Goal: Use online tool/utility: Utilize a website feature to perform a specific function

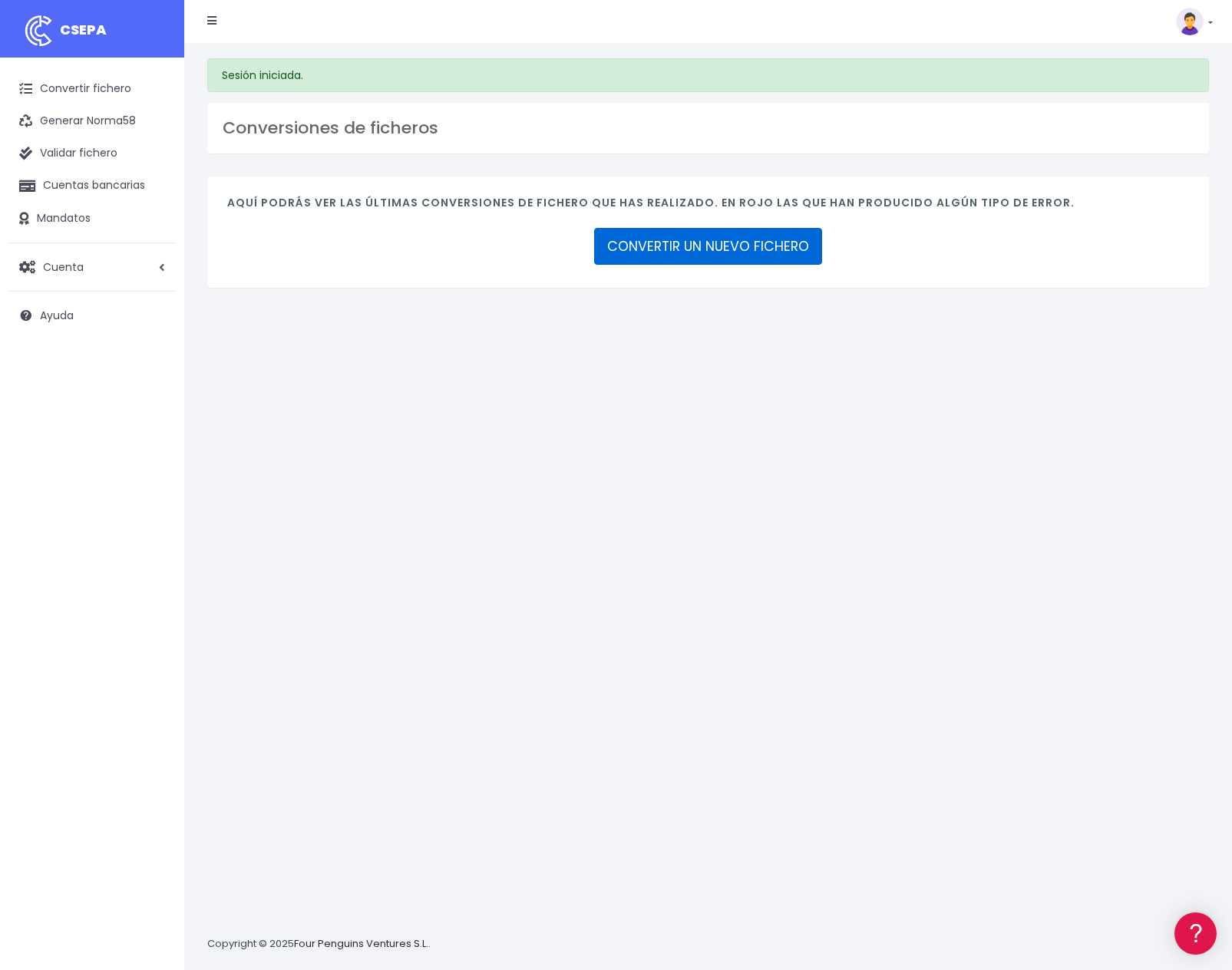
click at [695, 243] on link "CONVERTIR UN NUEVO FICHERO" at bounding box center [708, 246] width 228 height 37
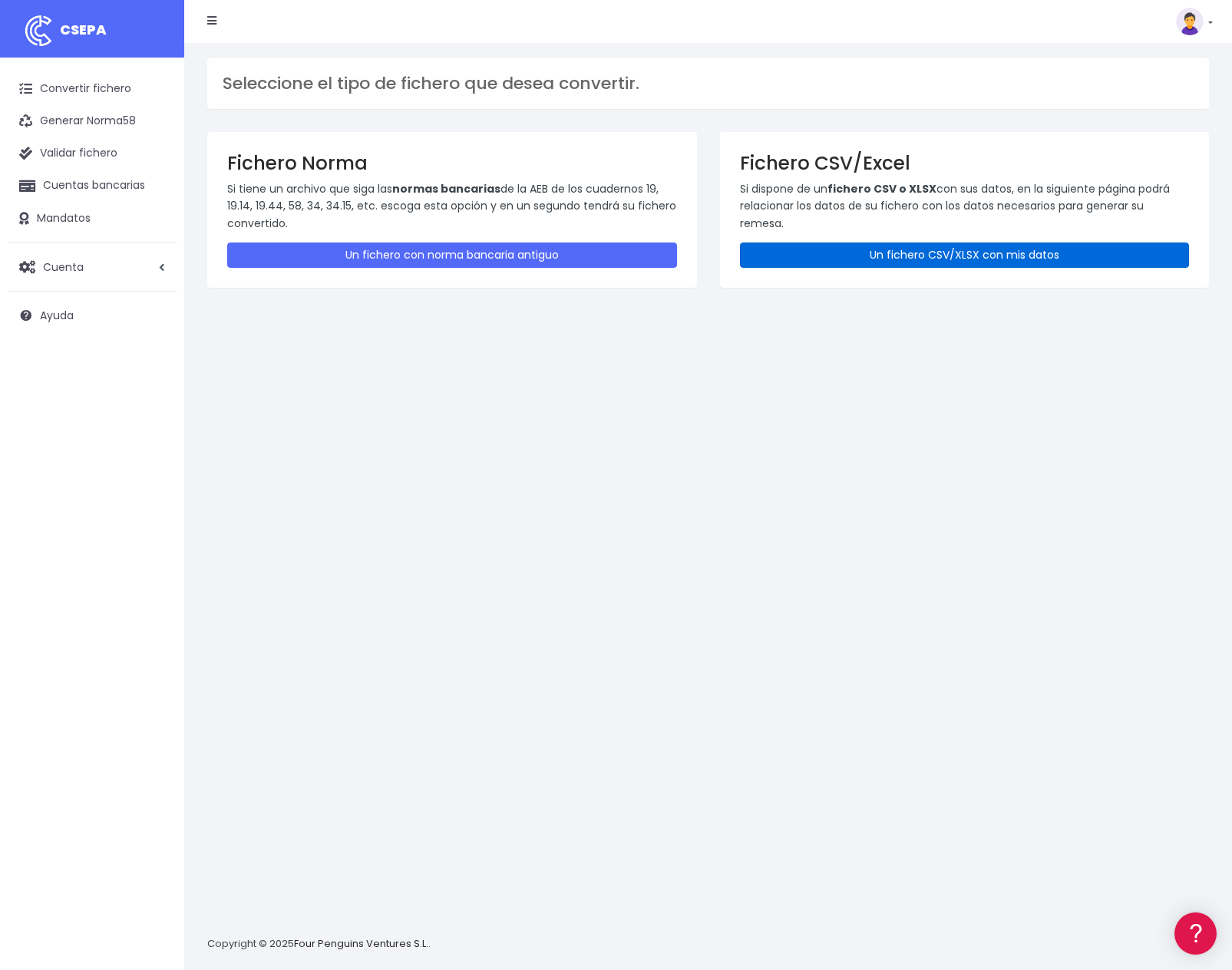
click at [922, 245] on link "Un fichero CSV/XLSX con mis datos" at bounding box center [965, 255] width 450 height 26
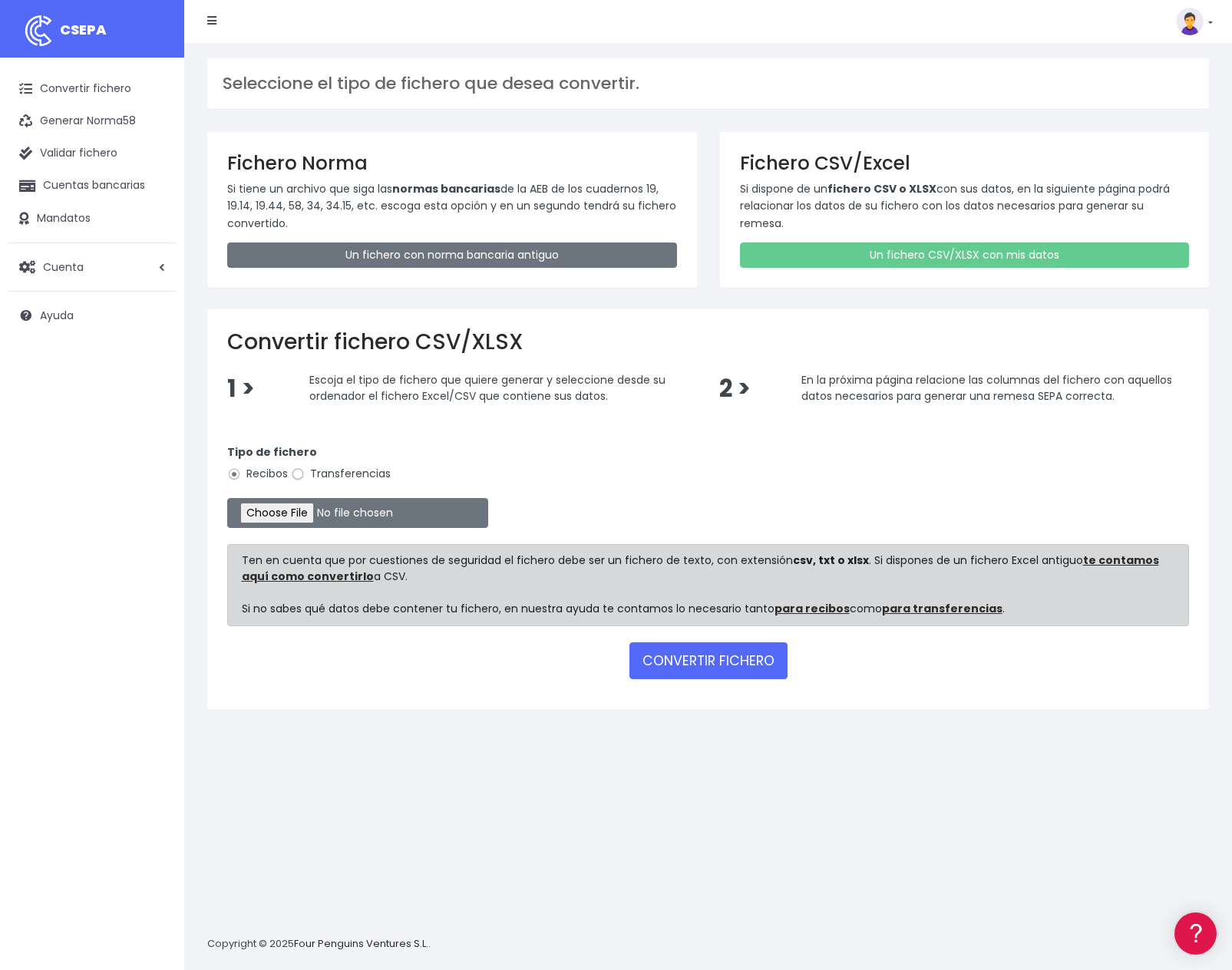
click at [301, 474] on input "Transferencias" at bounding box center [298, 475] width 14 height 14
radio input "true"
click at [283, 502] on input "file" at bounding box center [357, 512] width 261 height 30
type input "C:\fakepath\pagos safety AGOSTO LEVANTE CSV.csv"
click at [715, 656] on button "CONVERTIR FICHERO" at bounding box center [709, 661] width 158 height 37
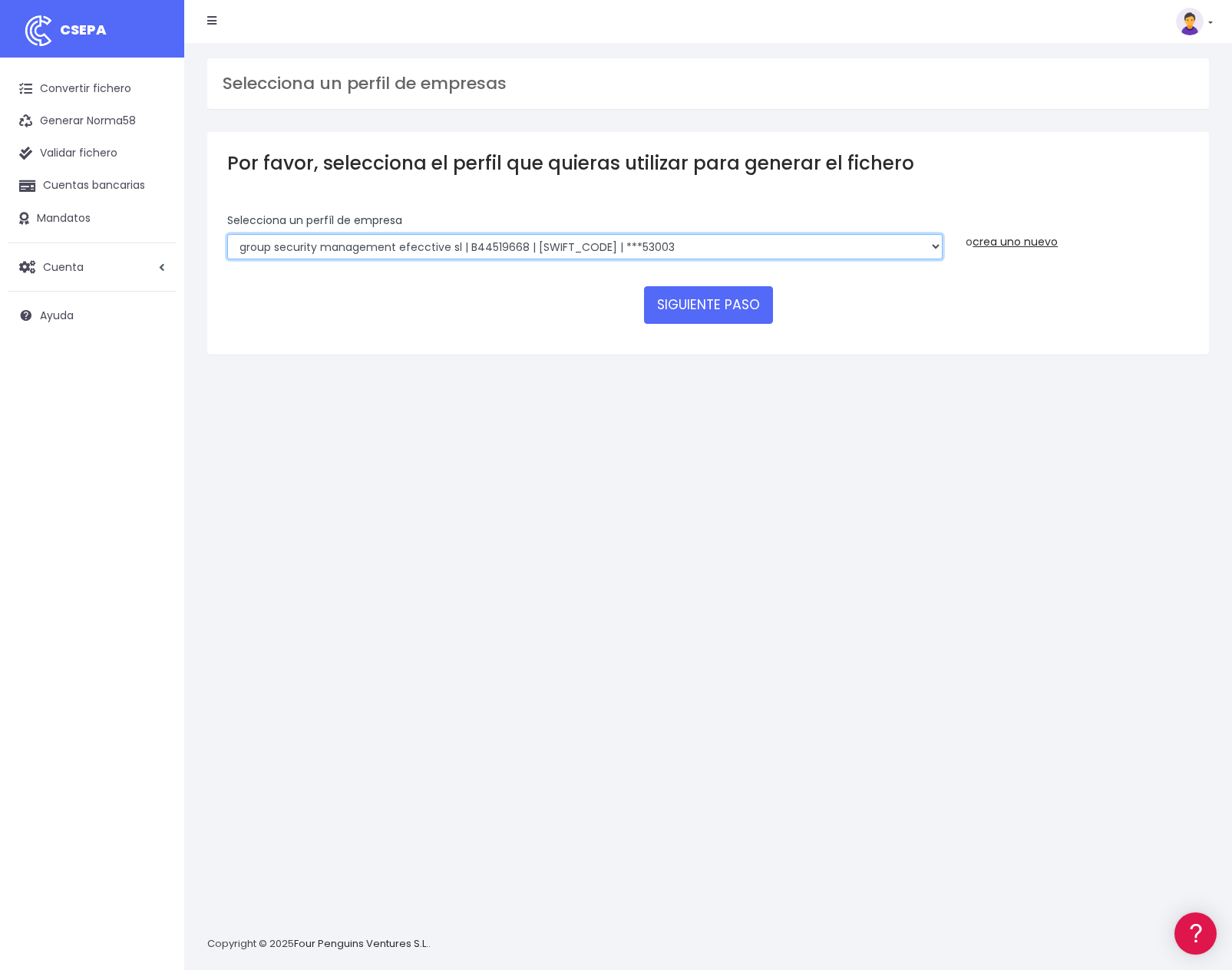
click at [227, 234] on select "SAFETY Management events sl | B87935151 | BSCHESMMXXX | ***53739 group security…" at bounding box center [585, 247] width 716 height 26
select select "2299"
click option "SAFETY Management events sl | B87935151 | BSCHESMMXXX | ***53739" at bounding box center [0, 0] width 0 height 0
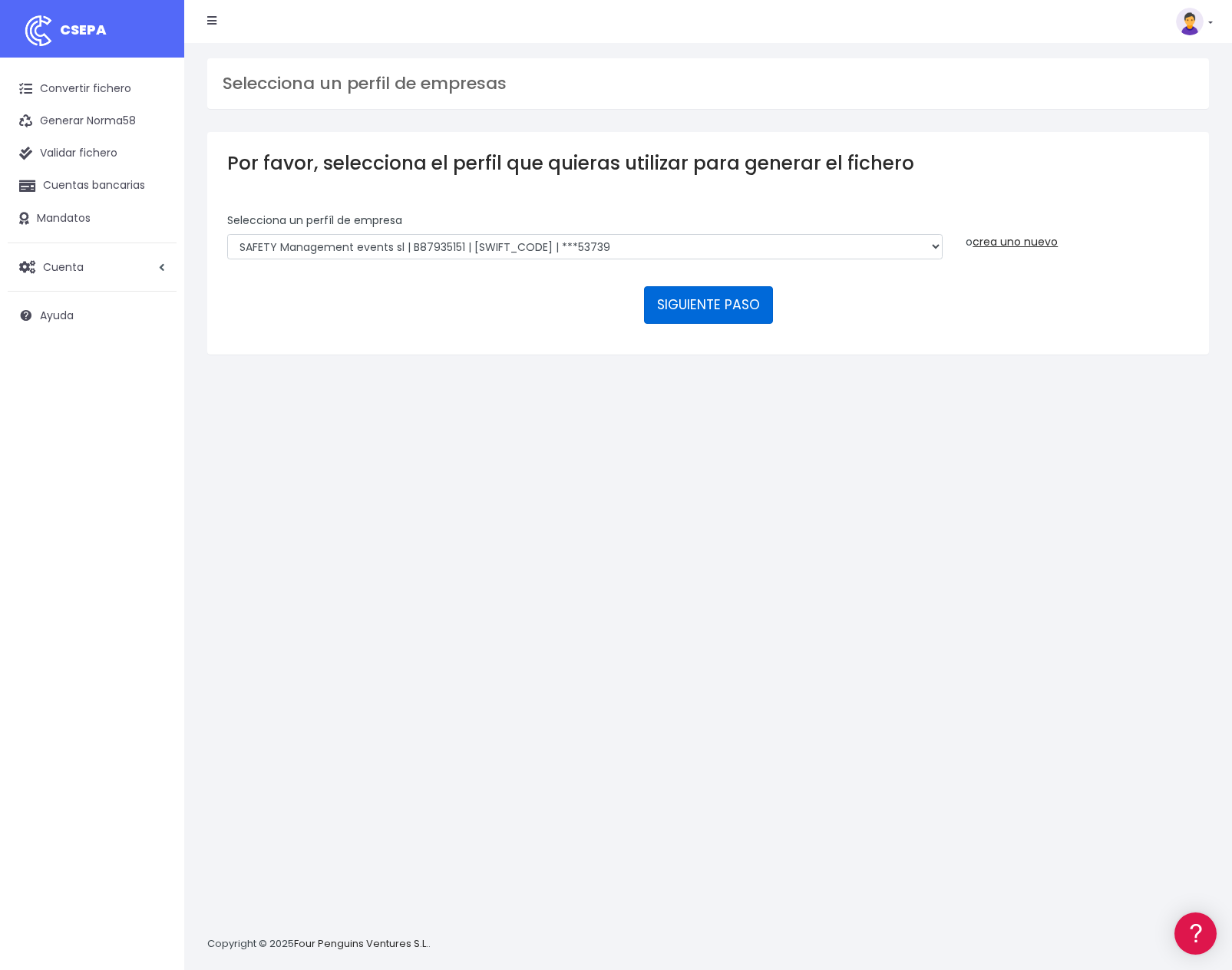
click at [728, 286] on button "SIGUIENTE PASO" at bounding box center [709, 305] width 129 height 37
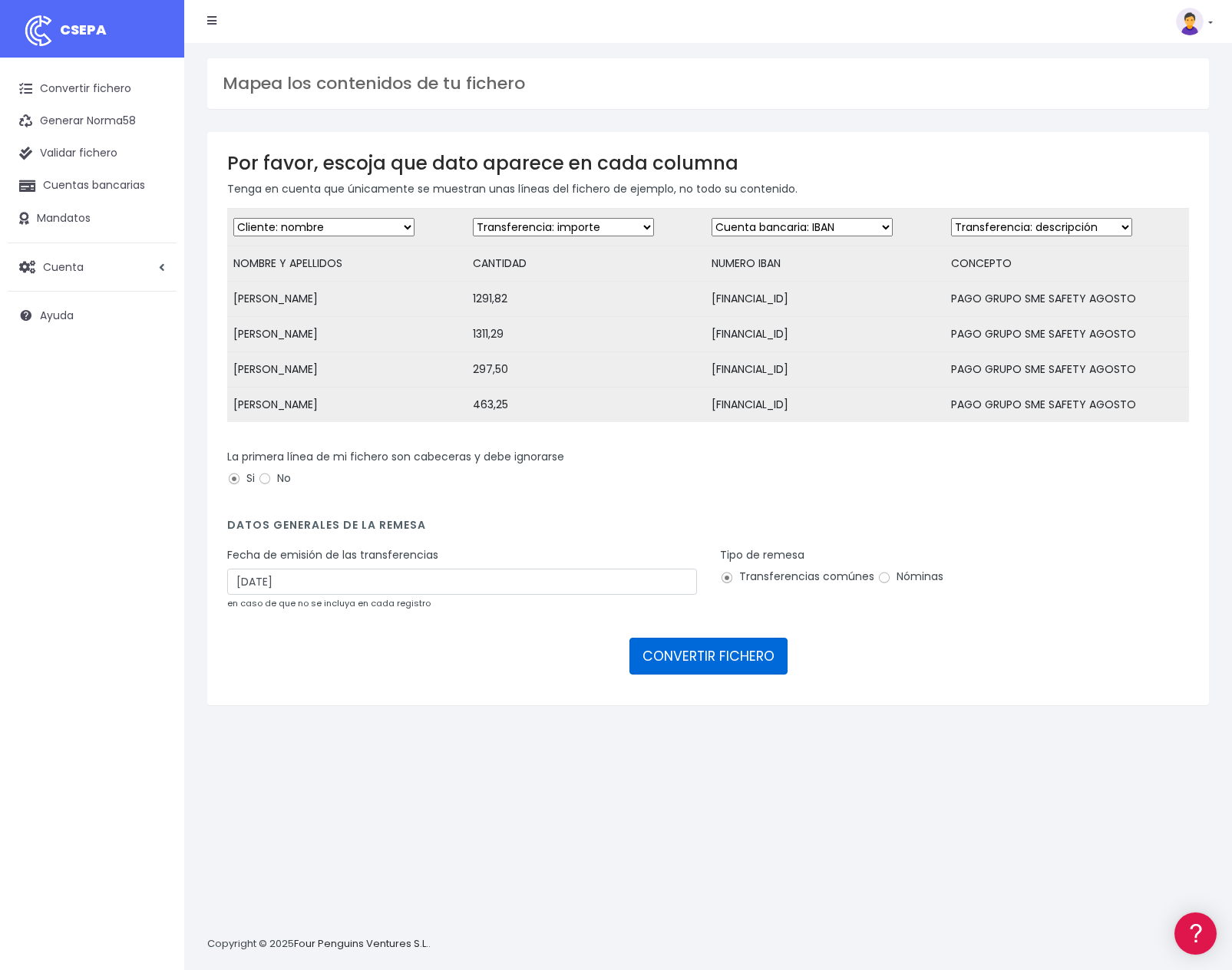
click at [729, 655] on button "CONVERTIR FICHERO" at bounding box center [709, 656] width 158 height 37
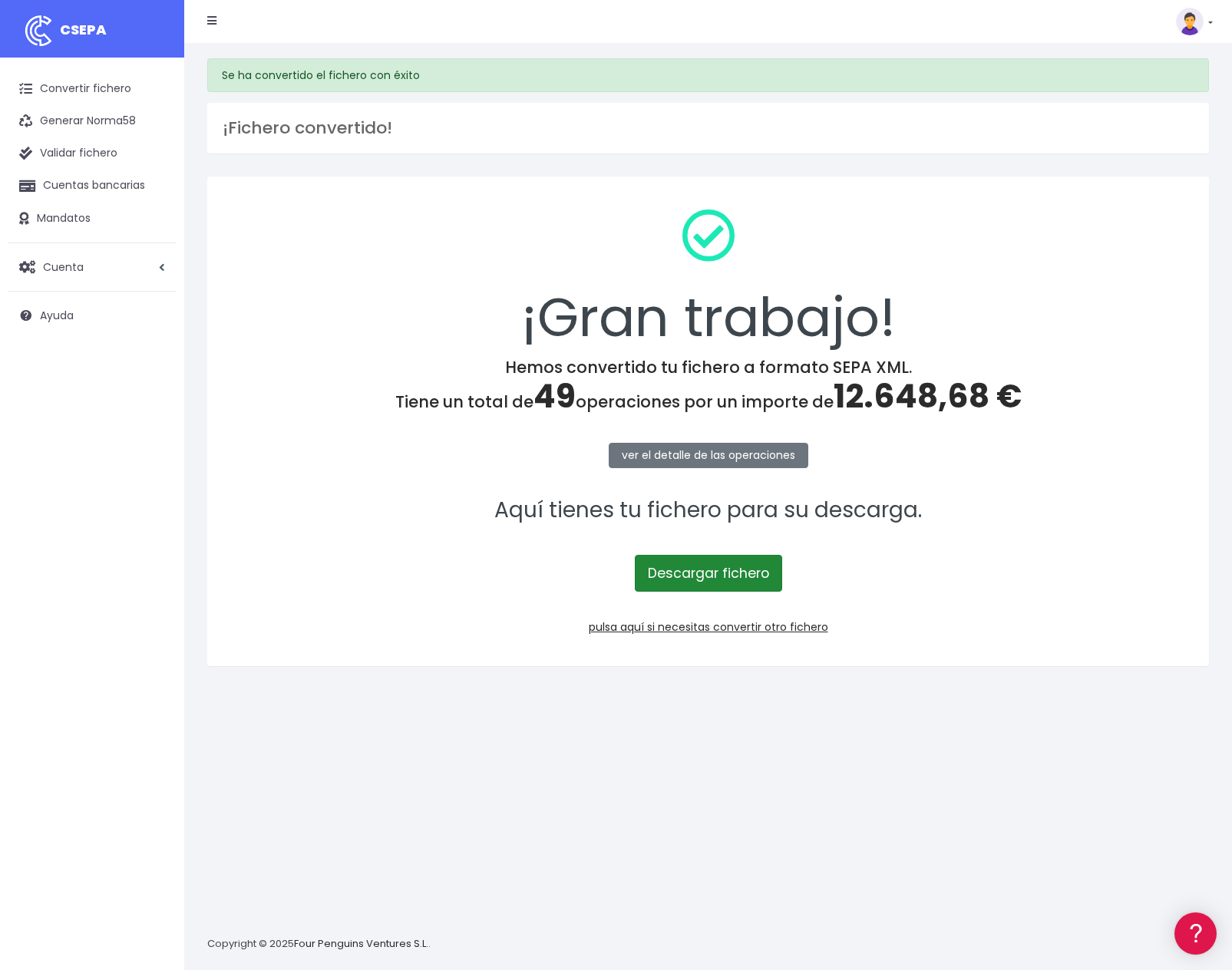
click at [734, 578] on link "Descargar fichero" at bounding box center [709, 574] width 147 height 37
click at [106, 83] on link "Convertir fichero" at bounding box center [92, 89] width 169 height 33
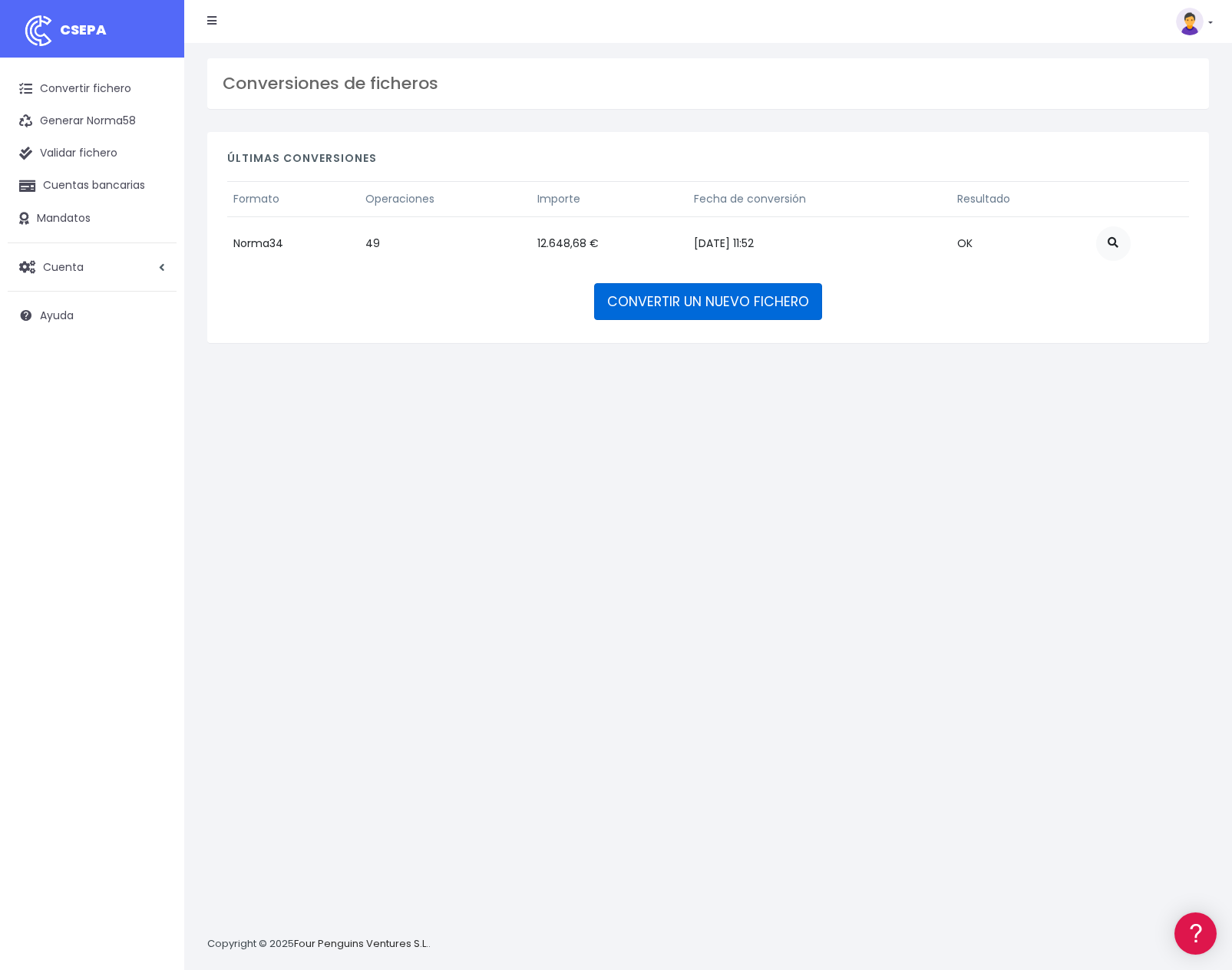
click at [719, 295] on link "CONVERTIR UN NUEVO FICHERO" at bounding box center [708, 302] width 228 height 37
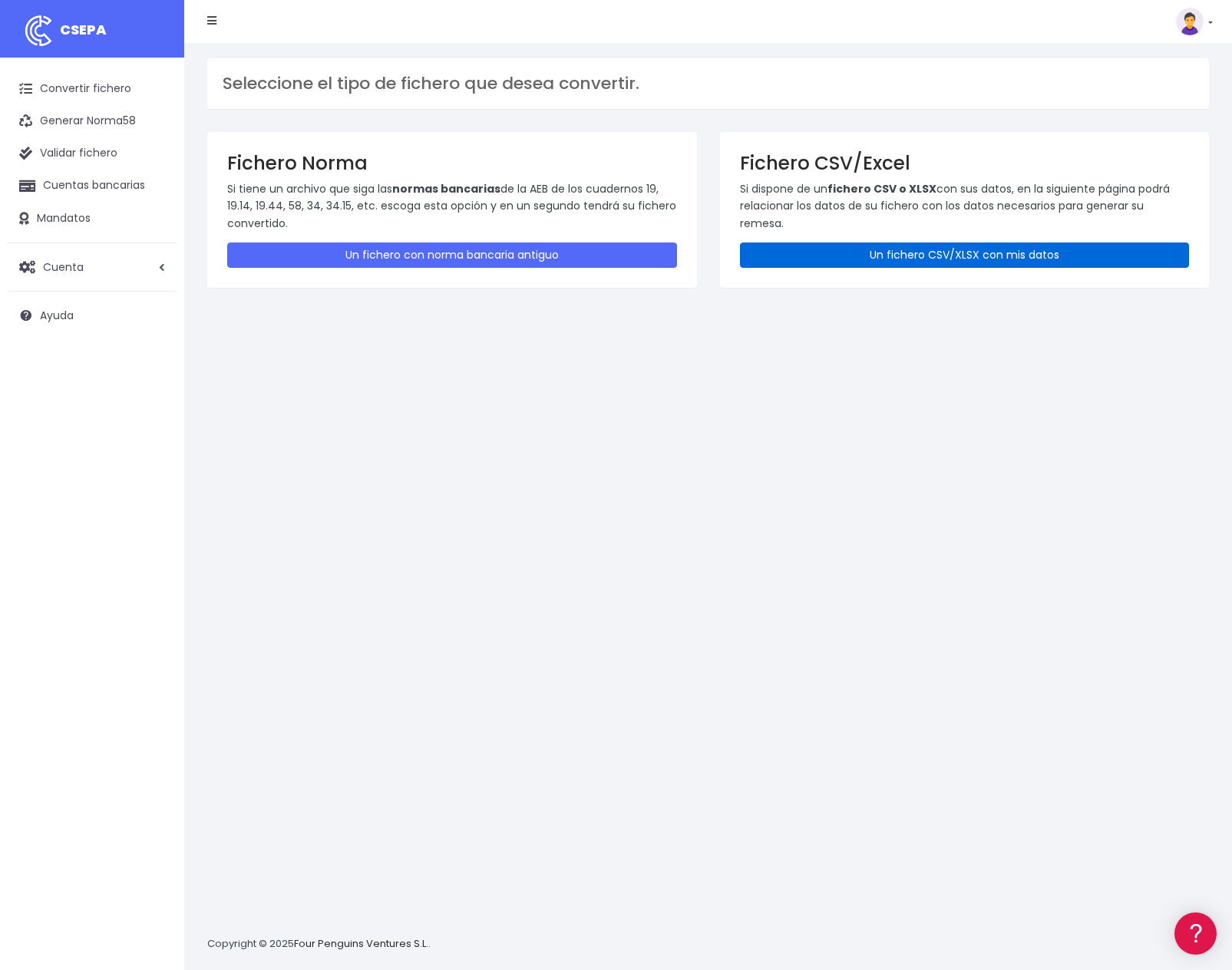
click at [948, 247] on link "Un fichero CSV/XLSX con mis datos" at bounding box center [965, 255] width 450 height 26
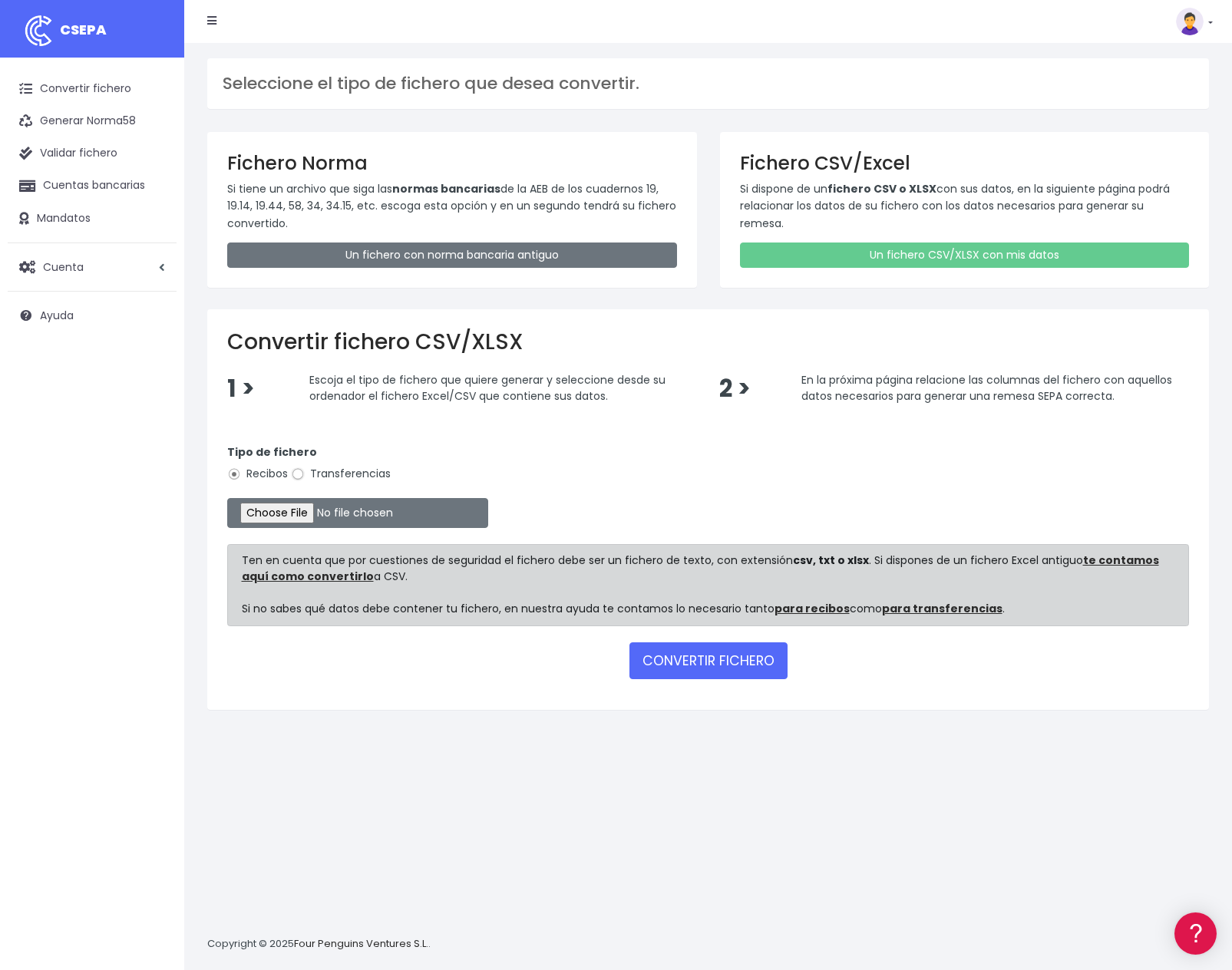
click at [299, 471] on input "Transferencias" at bounding box center [298, 475] width 14 height 14
radio input "true"
click at [278, 512] on input "file" at bounding box center [357, 512] width 261 height 30
type input "C:\fakepath\pagos safety AGOSTO MADRID CSV.csv"
click at [716, 660] on button "CONVERTIR FICHERO" at bounding box center [709, 661] width 158 height 37
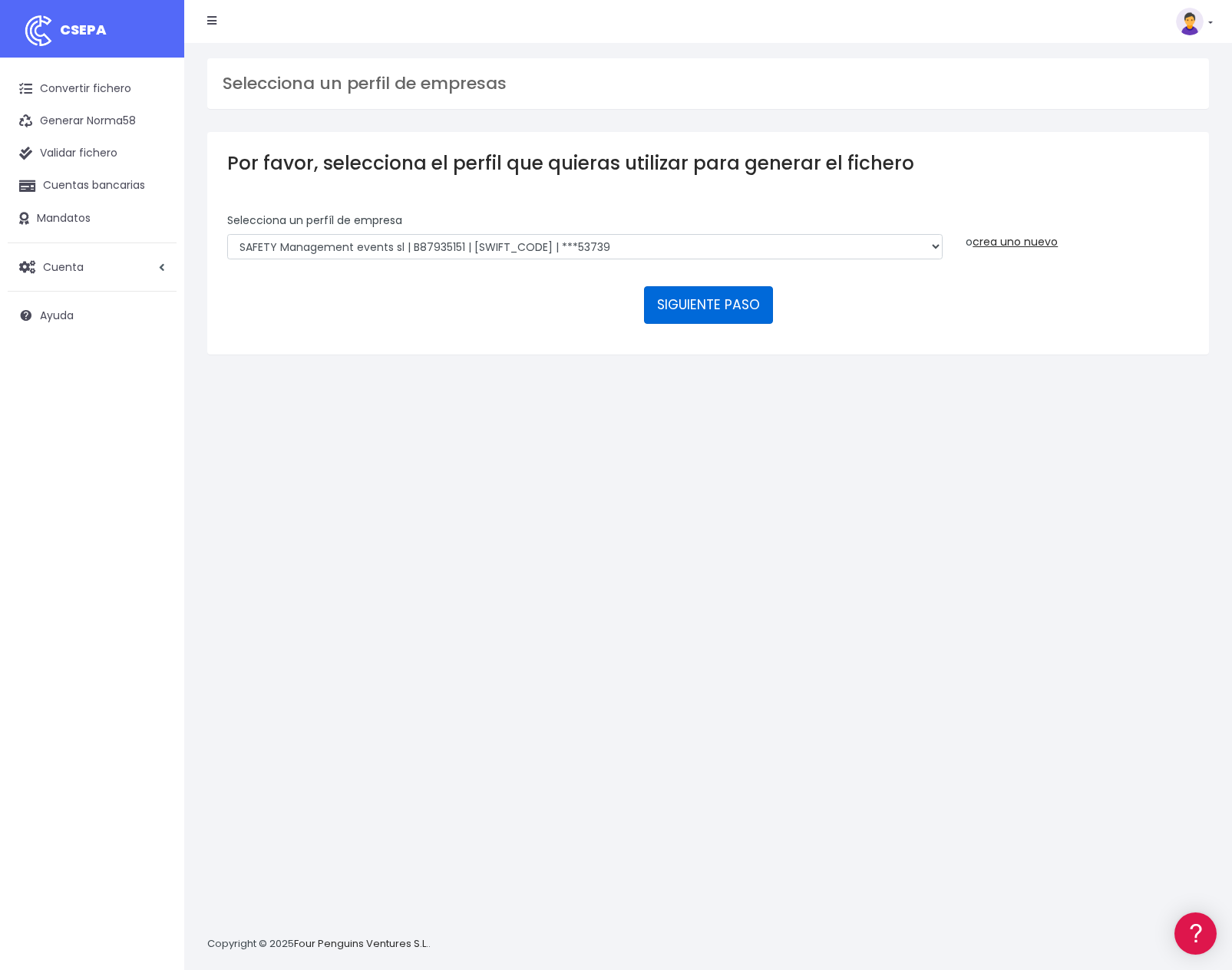
click at [719, 286] on button "SIGUIENTE PASO" at bounding box center [709, 305] width 129 height 37
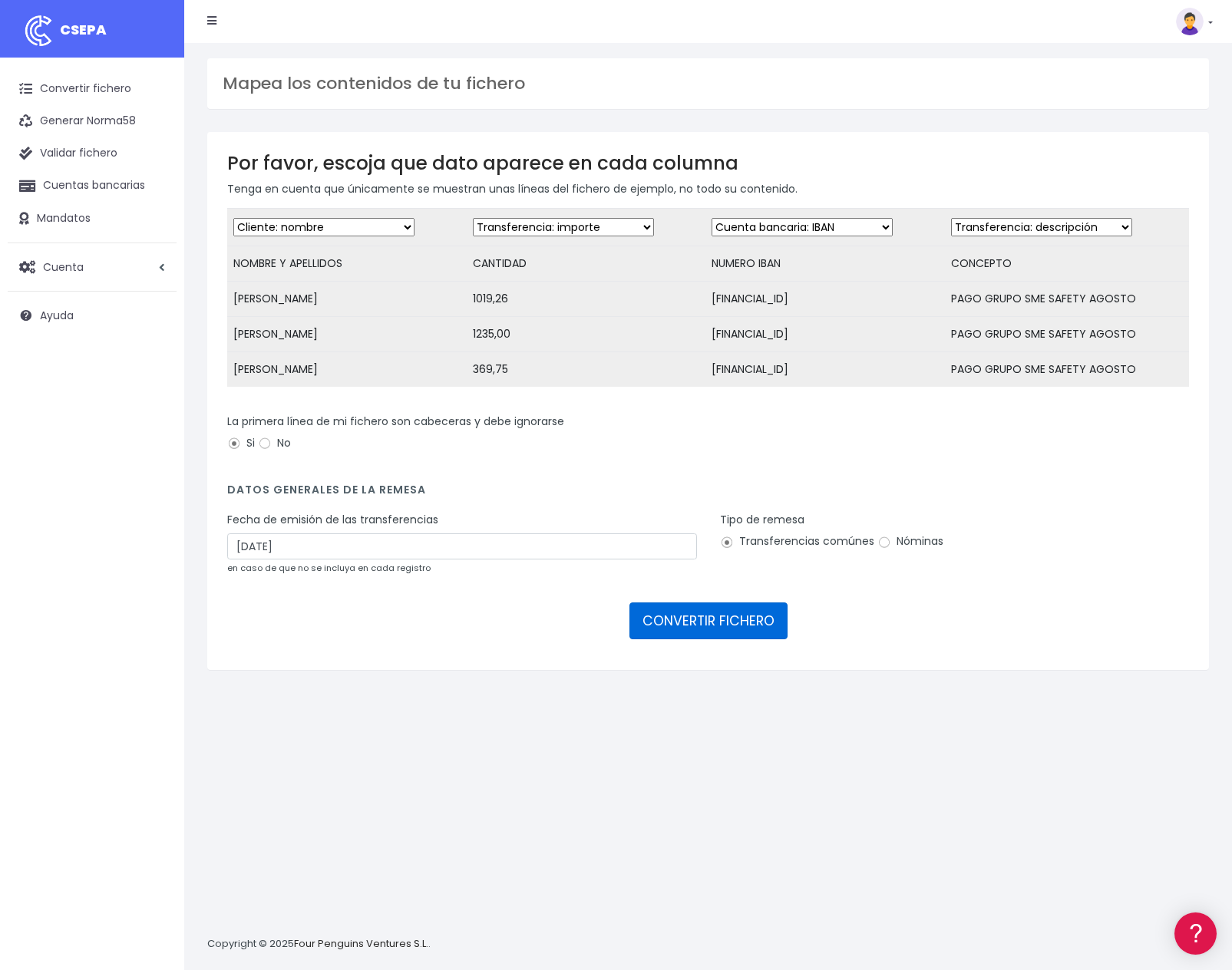
click at [720, 615] on button "CONVERTIR FICHERO" at bounding box center [709, 621] width 158 height 37
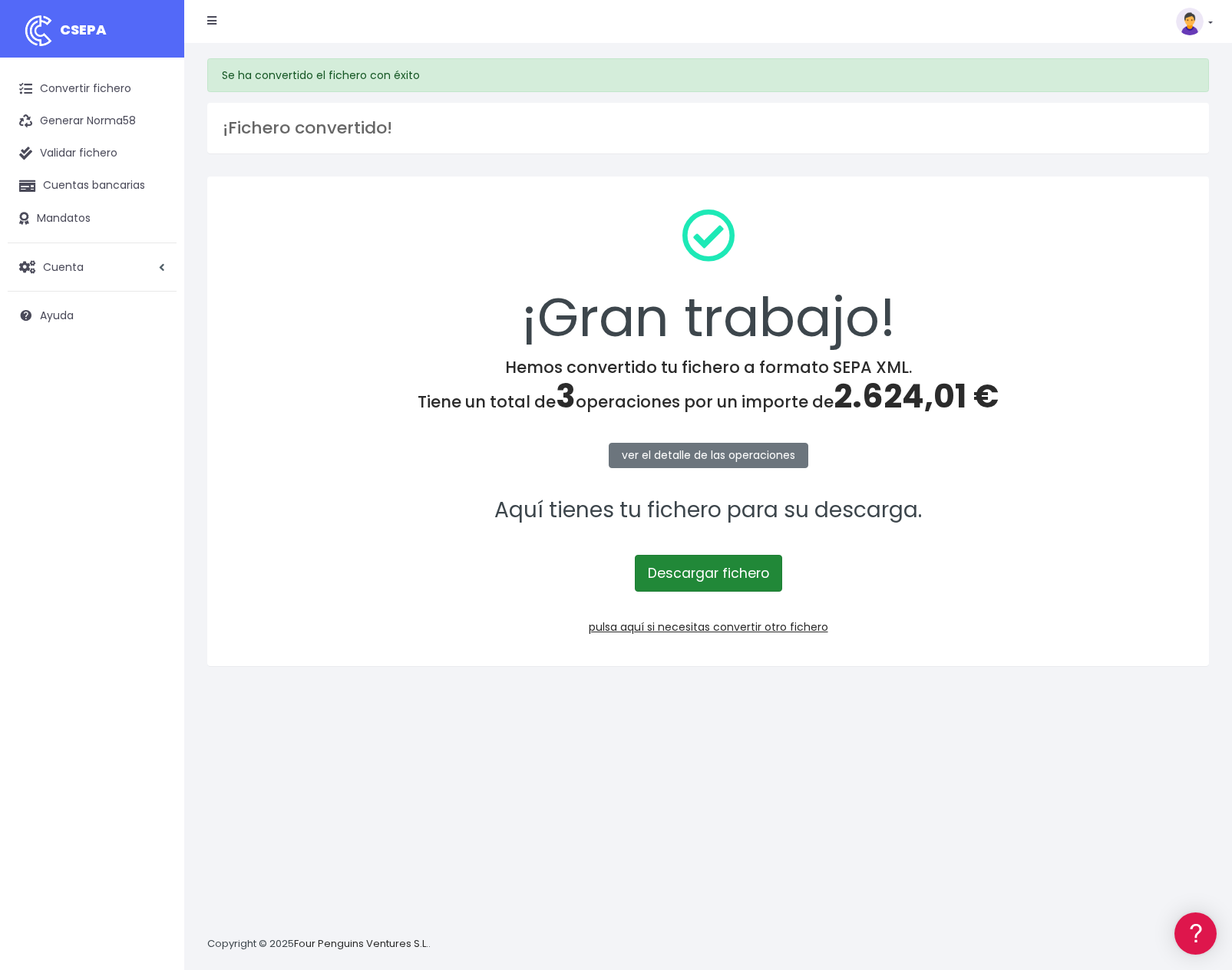
click at [726, 578] on link "Descargar fichero" at bounding box center [709, 574] width 147 height 37
click at [110, 90] on link "Convertir fichero" at bounding box center [92, 89] width 169 height 33
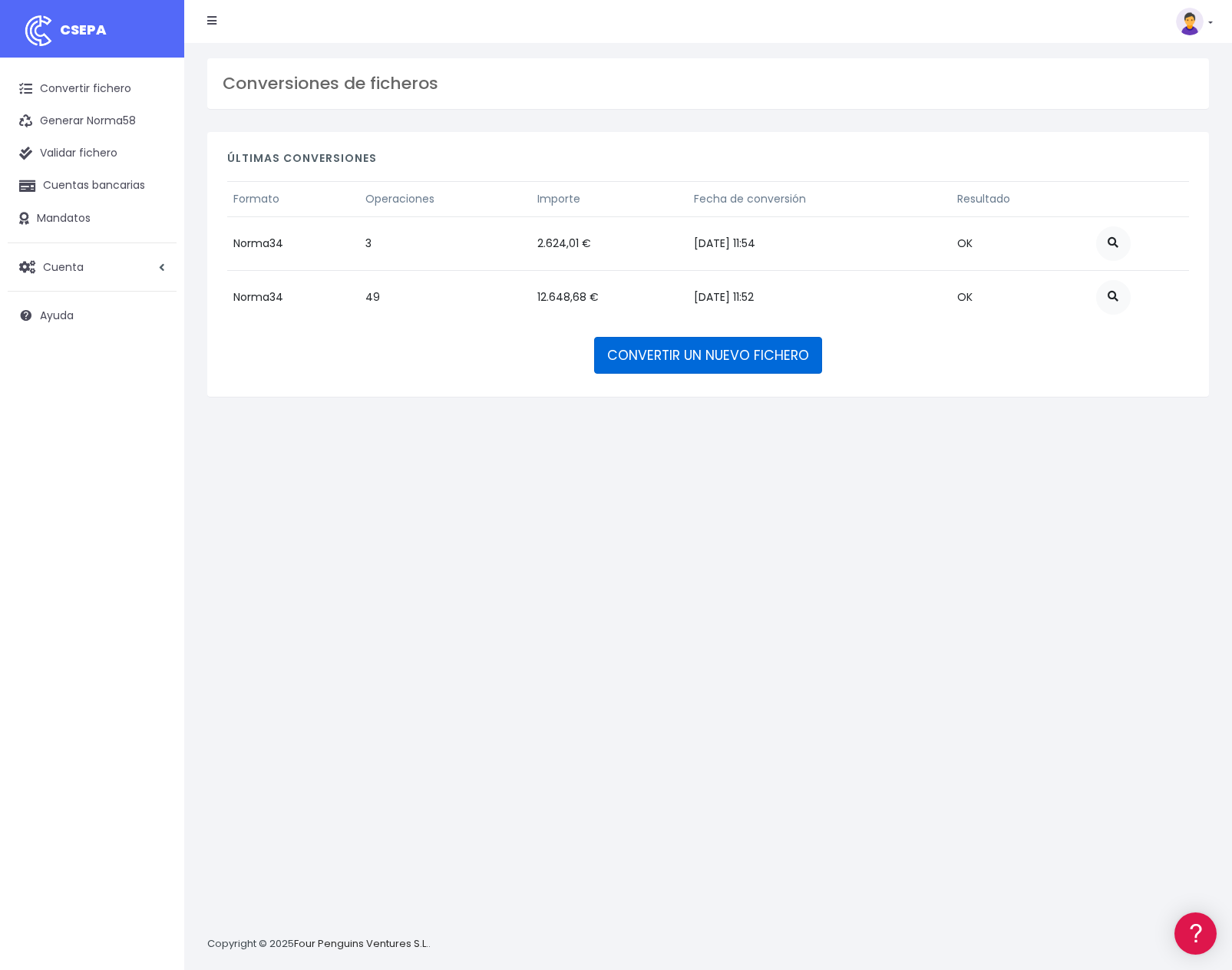
click at [733, 361] on link "CONVERTIR UN NUEVO FICHERO" at bounding box center [708, 355] width 228 height 37
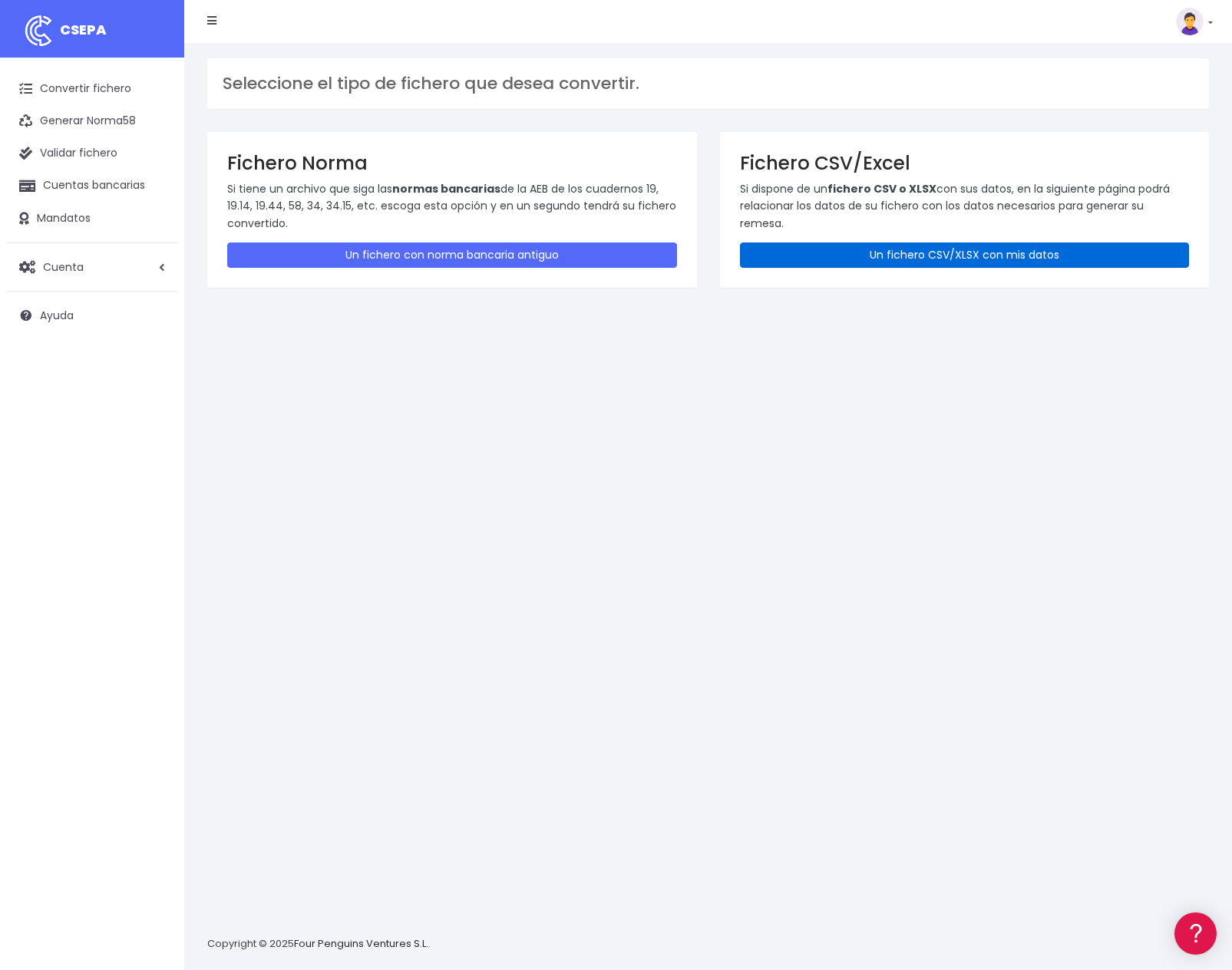
click at [967, 253] on link "Un fichero CSV/XLSX con mis datos" at bounding box center [965, 255] width 450 height 26
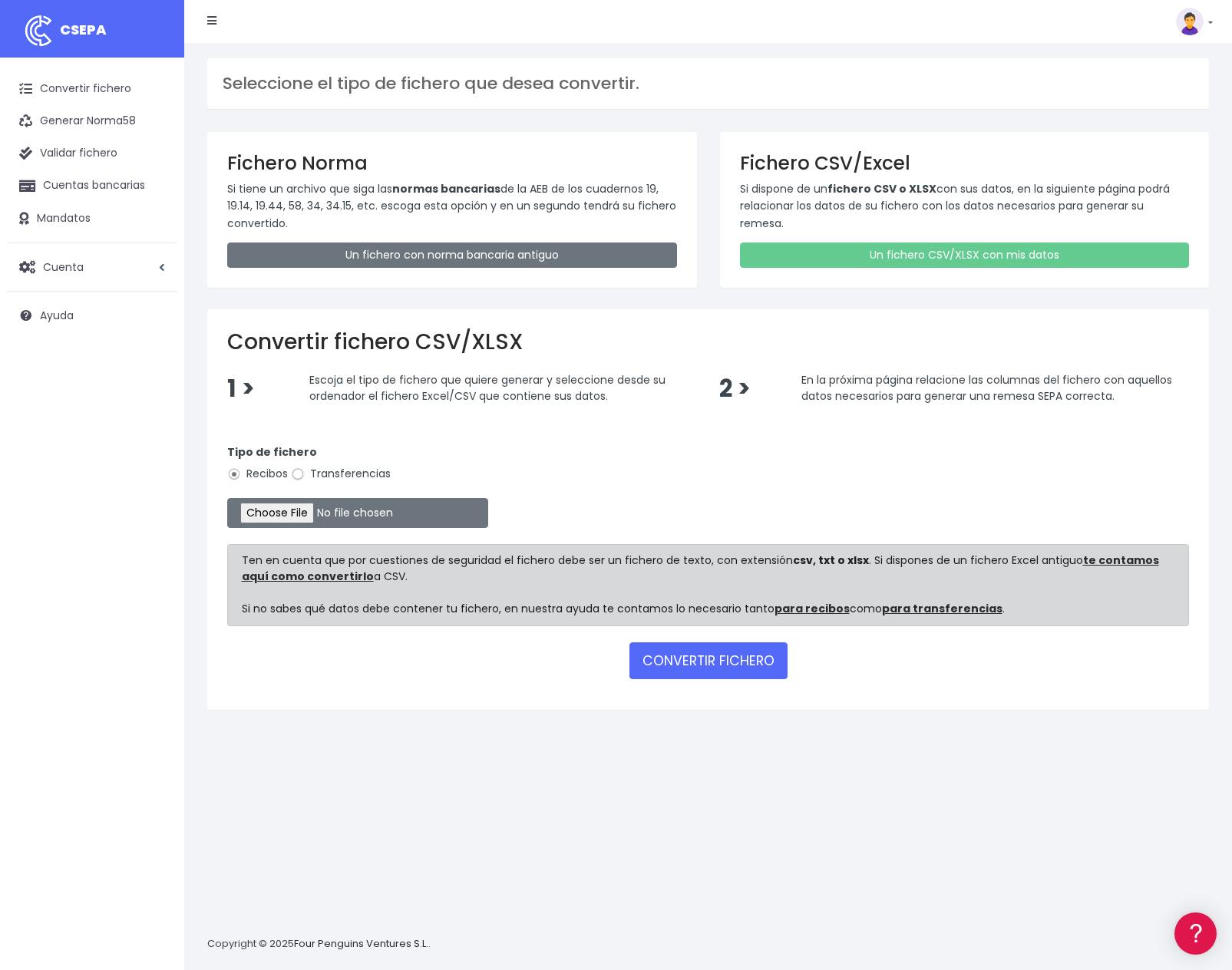
click at [298, 475] on input "Transferencias" at bounding box center [298, 475] width 14 height 14
radio input "true"
click at [281, 506] on input "file" at bounding box center [357, 512] width 261 height 30
type input "C:\fakepath\pagos group AGOSTO LEVANTE CSV.csv"
click at [728, 649] on button "CONVERTIR FICHERO" at bounding box center [709, 661] width 158 height 37
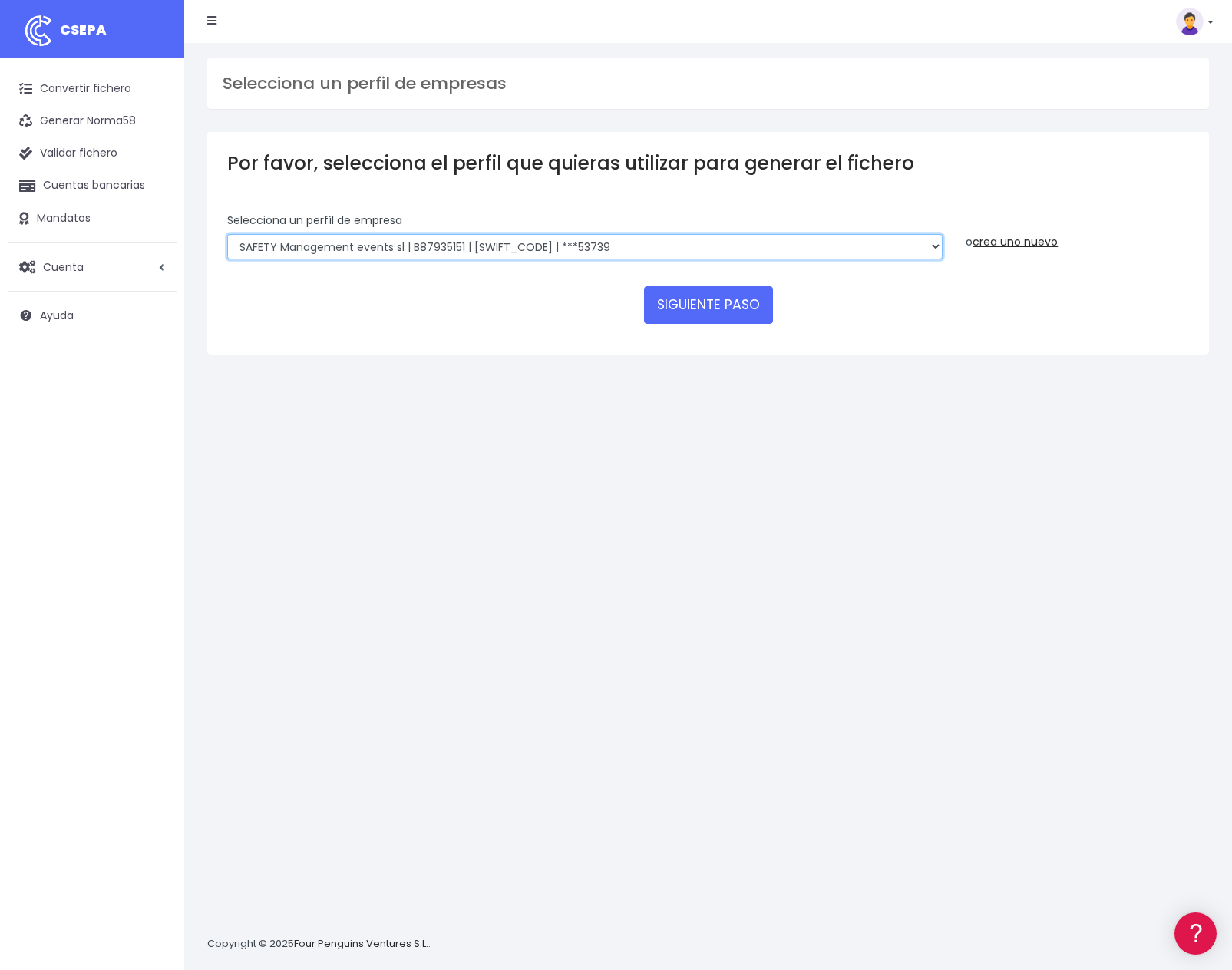
click at [227, 234] on select "SAFETY Management events sl | B87935151 | BSCHESMMXXX | ***53739 group security…" at bounding box center [585, 247] width 716 height 26
select select "2300"
click option "group security management efecctive sl | B44519668 | BSCHESMMXXX | ***53003" at bounding box center [0, 0] width 0 height 0
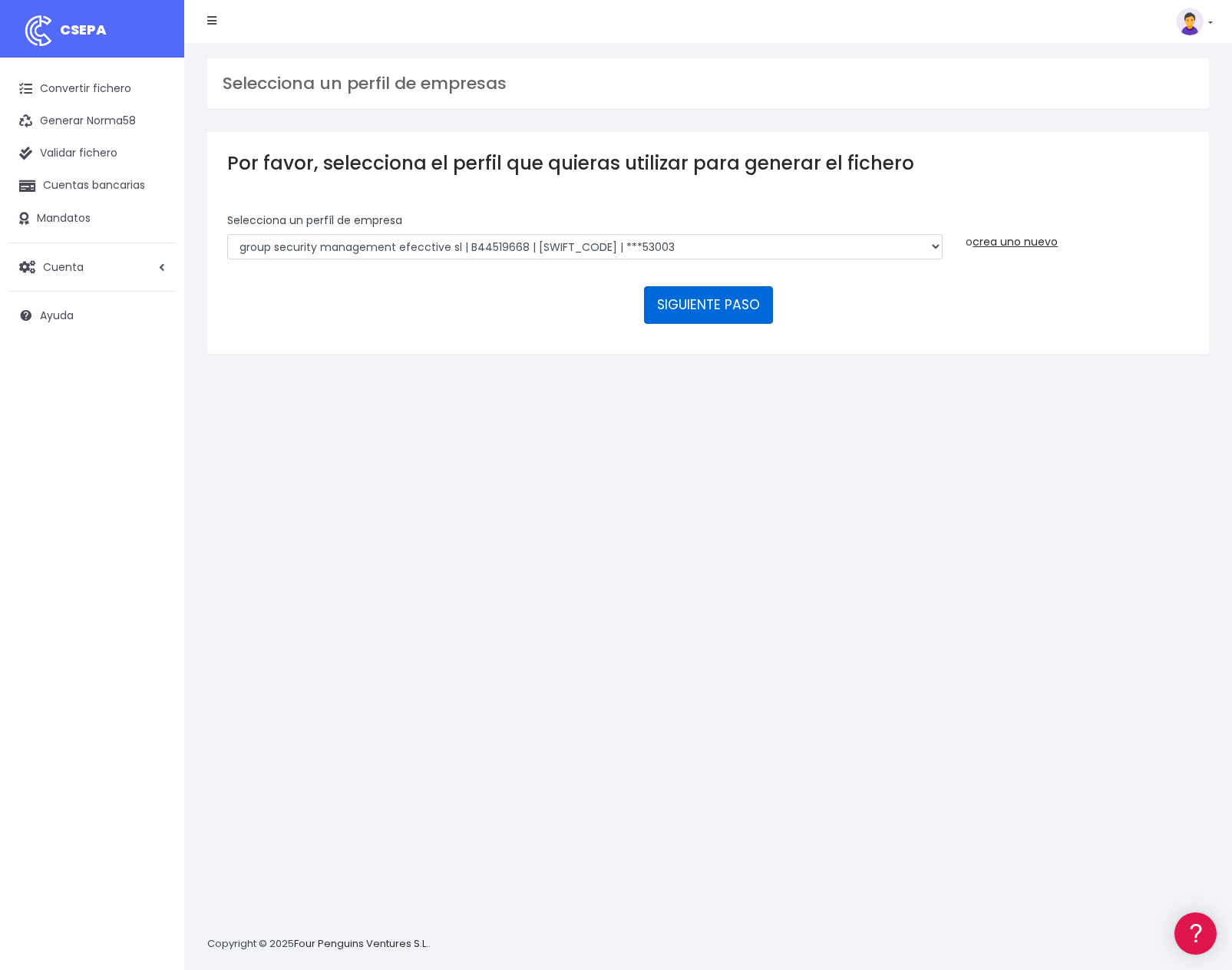
click at [707, 286] on button "SIGUIENTE PASO" at bounding box center [709, 305] width 129 height 37
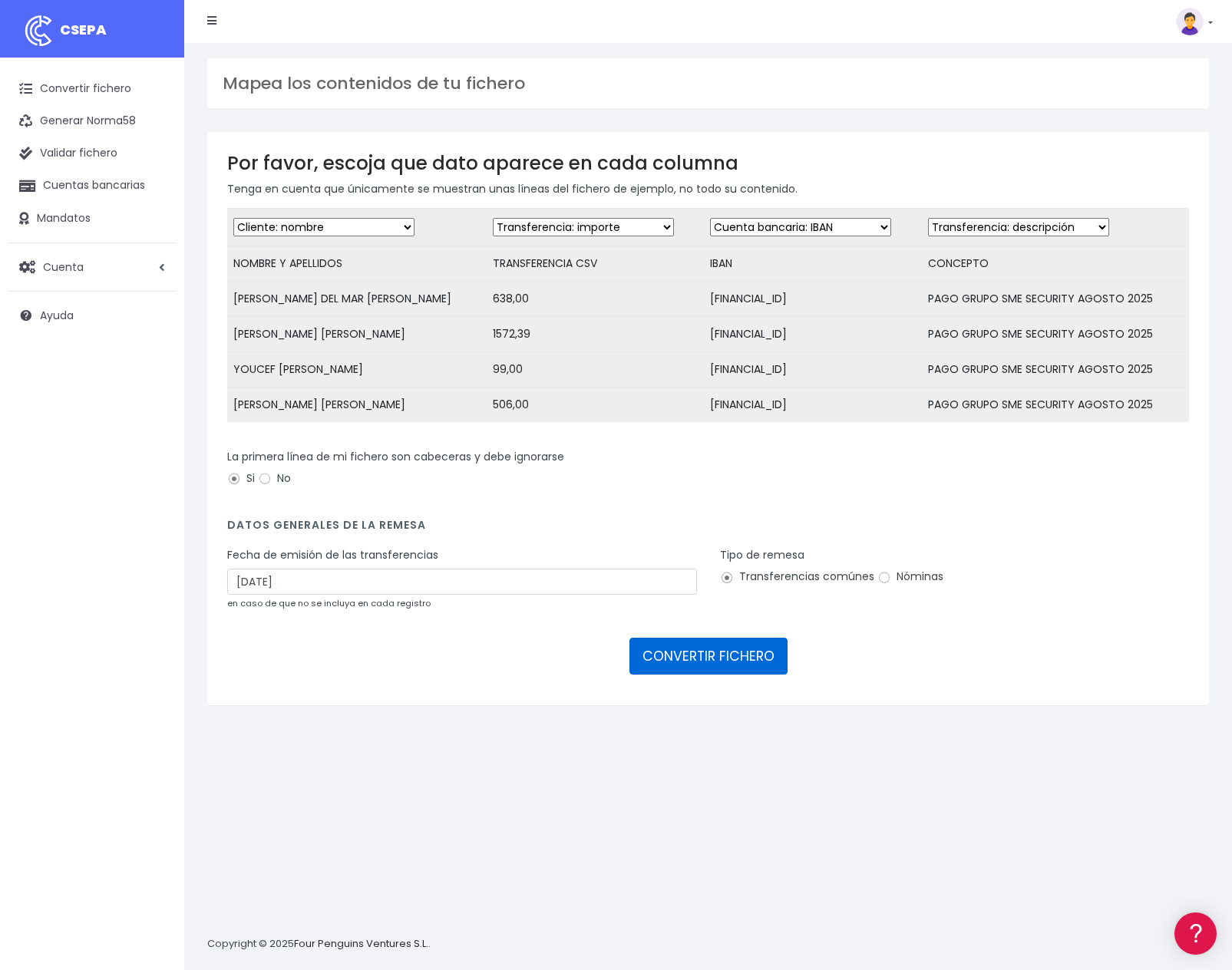
click at [706, 644] on button "CONVERTIR FICHERO" at bounding box center [709, 656] width 158 height 37
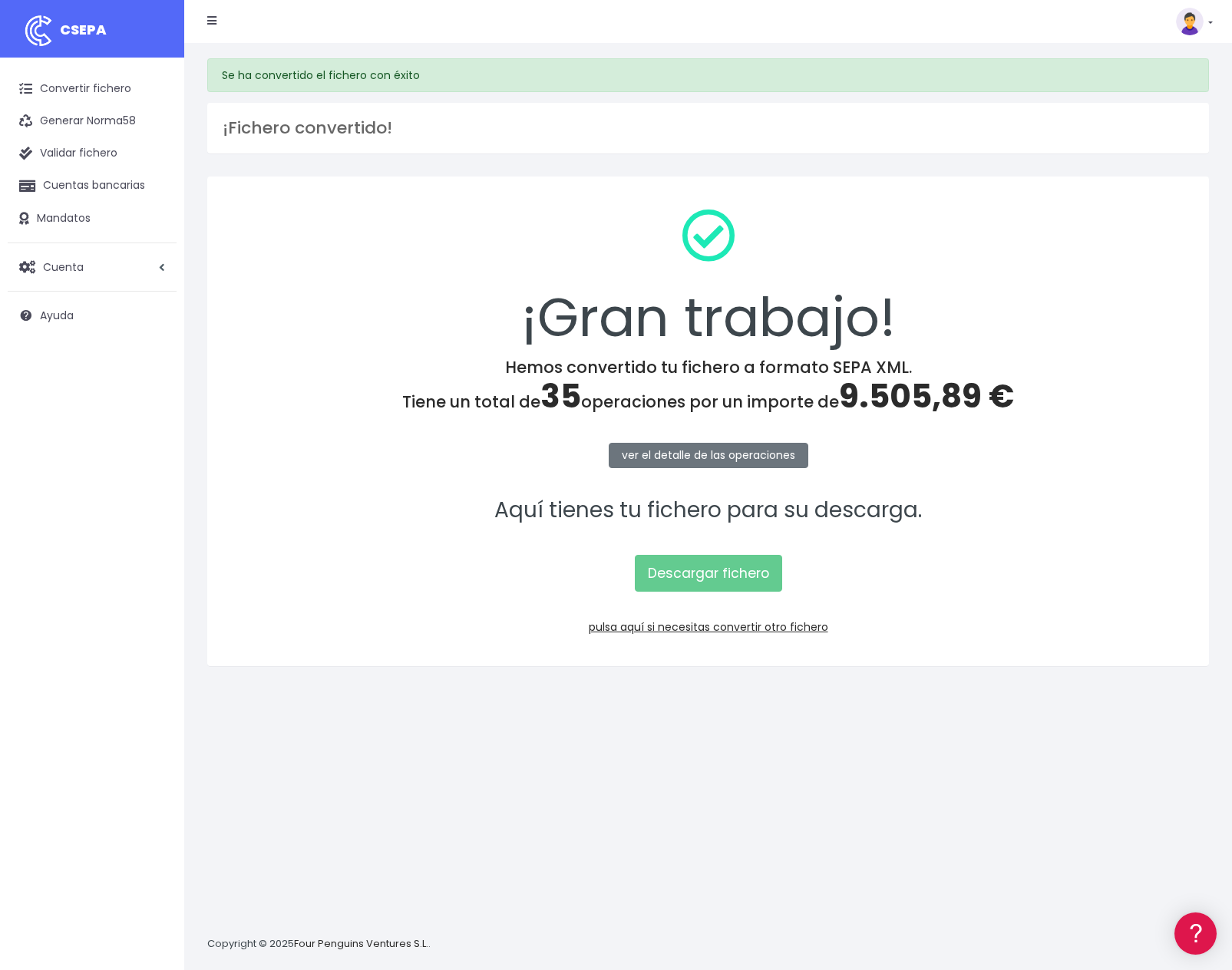
click at [733, 554] on p "Descargar fichero" at bounding box center [708, 565] width 962 height 53
click at [733, 572] on link "Descargar fichero" at bounding box center [709, 574] width 147 height 37
click at [100, 79] on link "Convertir fichero" at bounding box center [92, 89] width 169 height 33
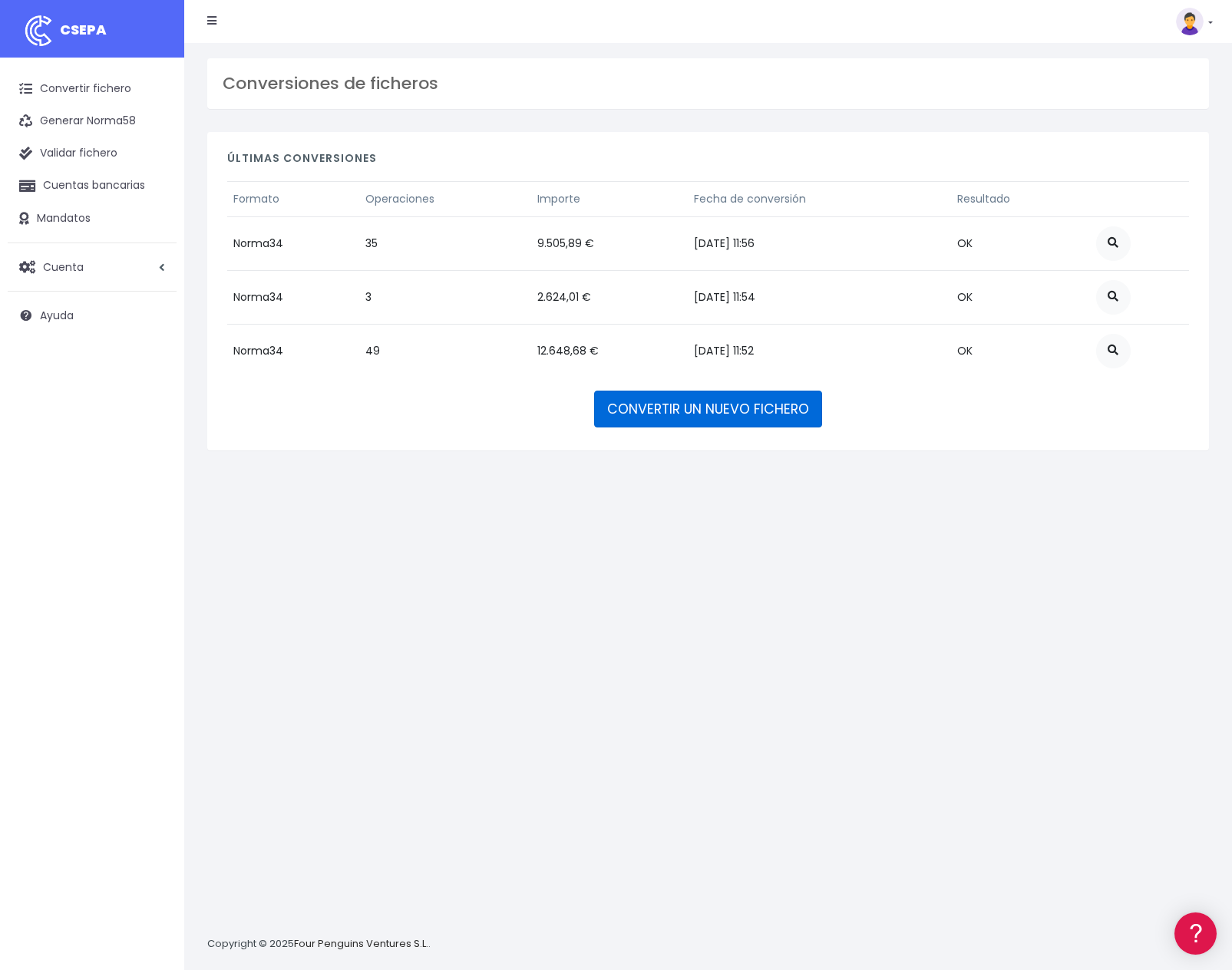
click at [727, 408] on link "CONVERTIR UN NUEVO FICHERO" at bounding box center [708, 410] width 228 height 37
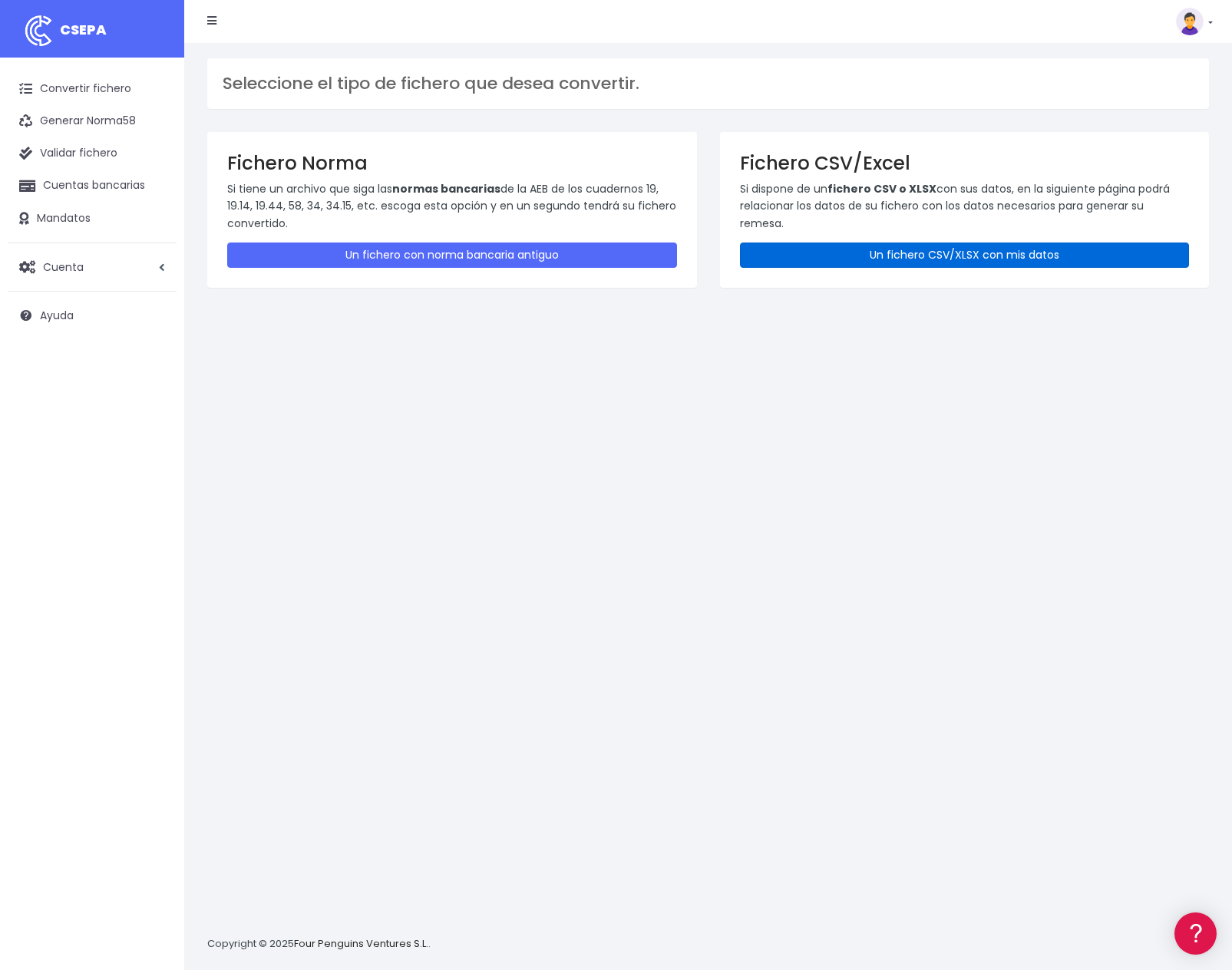
click at [1026, 254] on link "Un fichero CSV/XLSX con mis datos" at bounding box center [965, 255] width 450 height 26
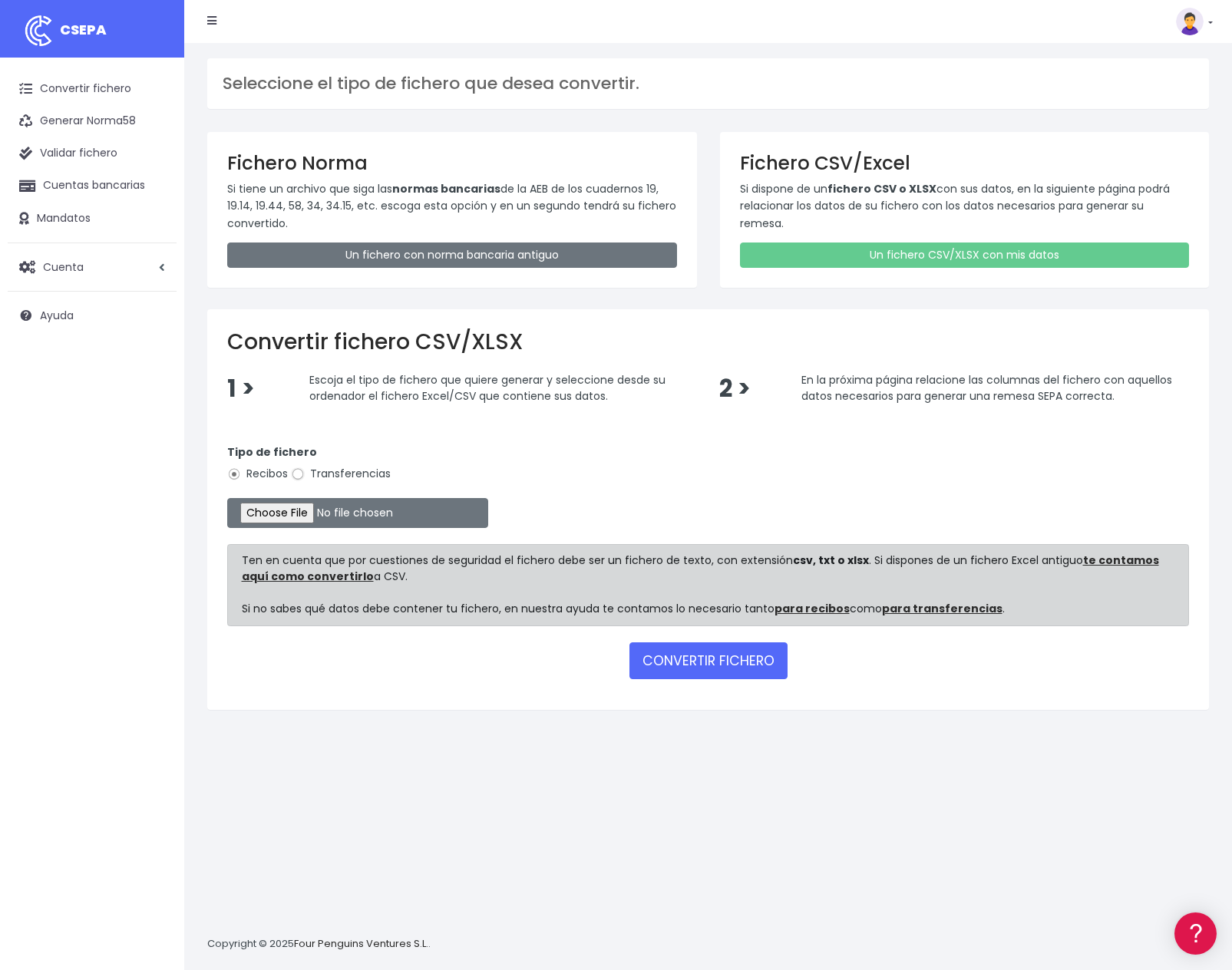
click at [304, 473] on input "Transferencias" at bounding box center [298, 475] width 14 height 14
radio input "true"
click at [291, 506] on input "file" at bounding box center [357, 512] width 261 height 30
type input "C:\fakepath\pagos group AGOSTO MADRID CSV.csv"
click at [706, 655] on button "CONVERTIR FICHERO" at bounding box center [709, 661] width 158 height 37
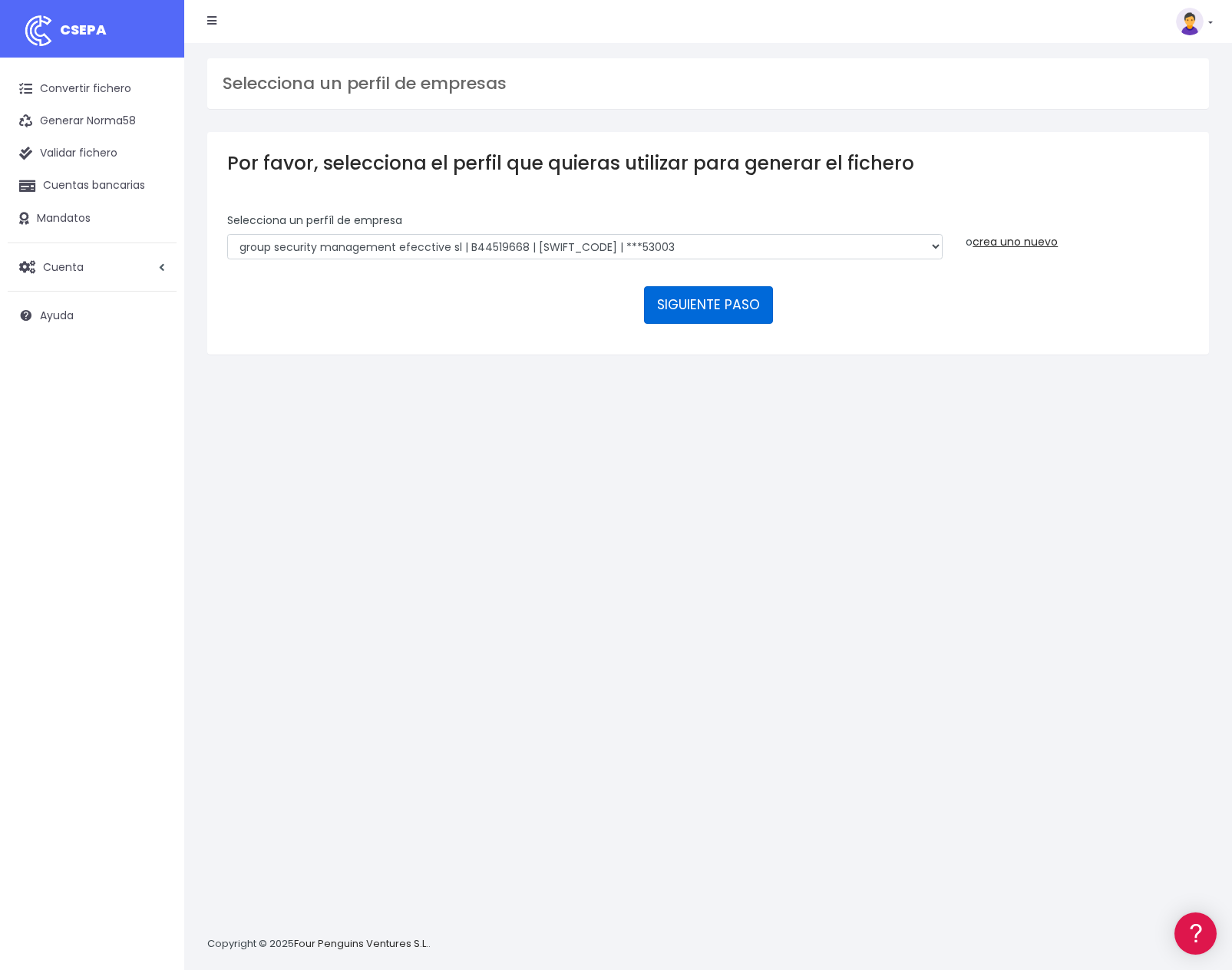
click at [721, 286] on button "SIGUIENTE PASO" at bounding box center [709, 305] width 129 height 37
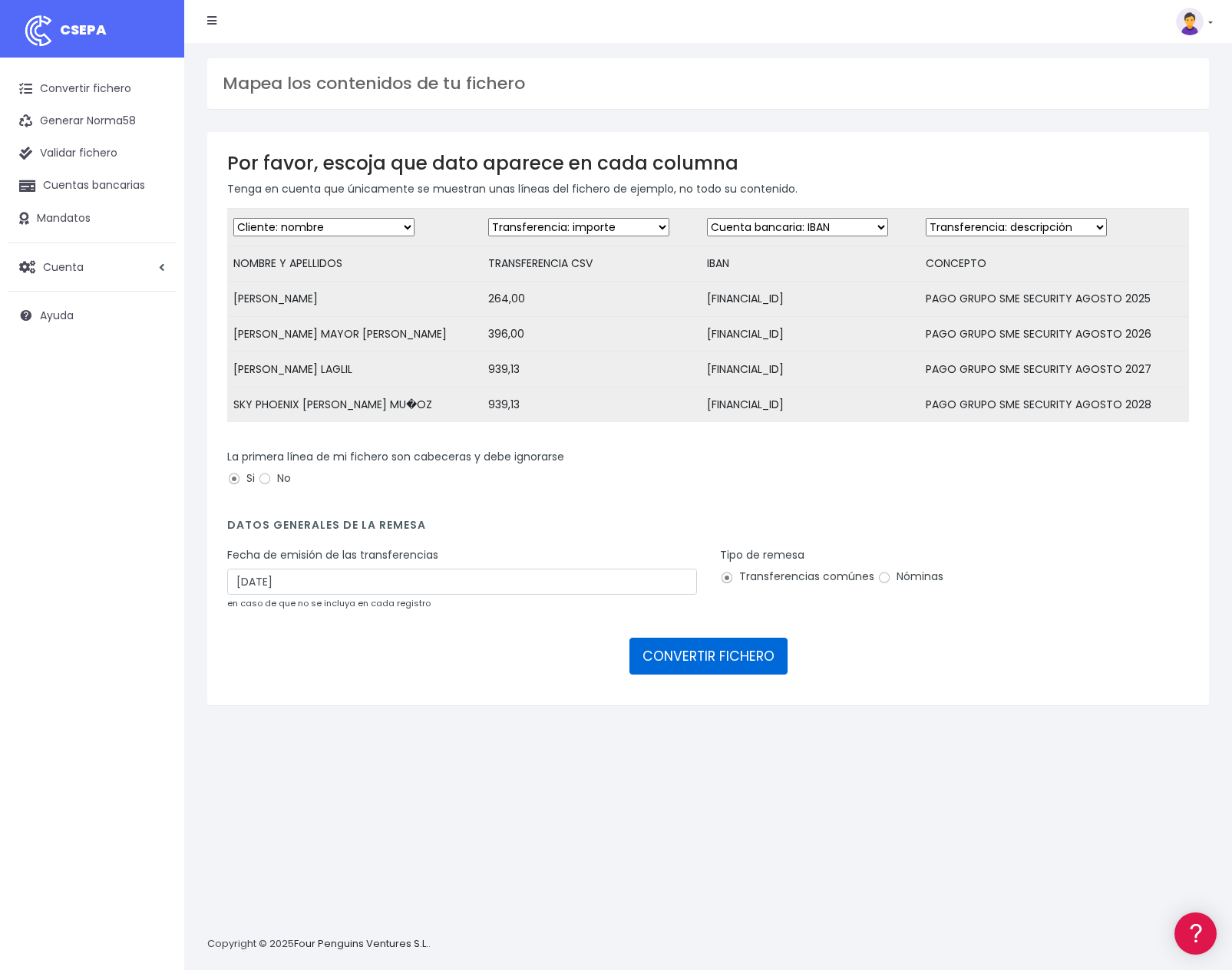
click at [708, 656] on button "CONVERTIR FICHERO" at bounding box center [709, 656] width 158 height 37
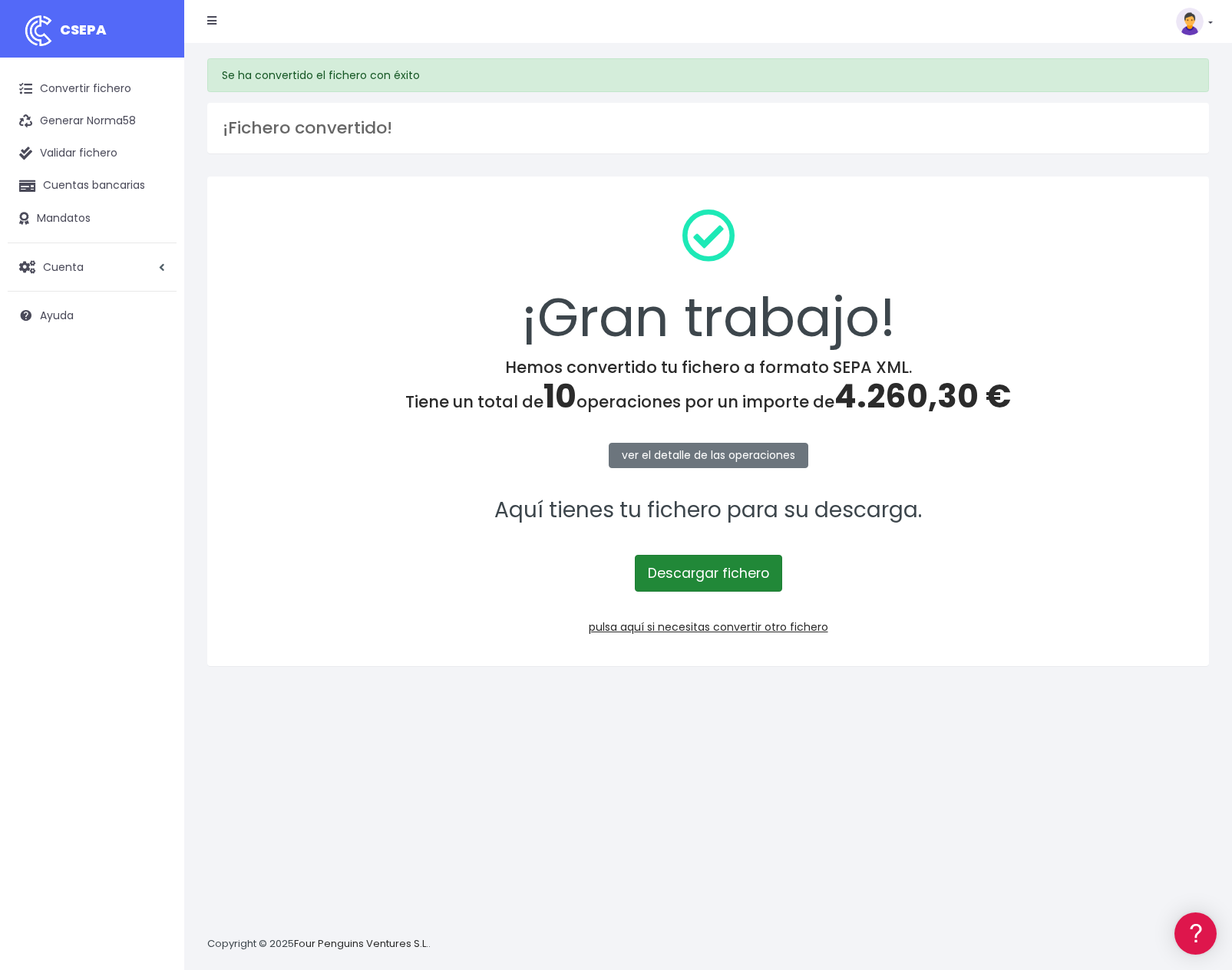
click at [727, 574] on link "Descargar fichero" at bounding box center [709, 574] width 147 height 37
click at [595, 795] on div "Se ha convertido el fichero con éxito ¡Fichero convertido! ¡Gran trabajo! Hemos…" at bounding box center [708, 507] width 1048 height 927
click at [582, 807] on div "Se ha convertido el fichero con éxito ¡Fichero convertido! ¡Gran trabajo! Hemos…" at bounding box center [708, 507] width 1048 height 927
click at [1209, 21] on link at bounding box center [1195, 22] width 37 height 28
click at [1128, 207] on link "Salir" at bounding box center [1159, 213] width 106 height 29
